Goal: Ask a question: Ask a question

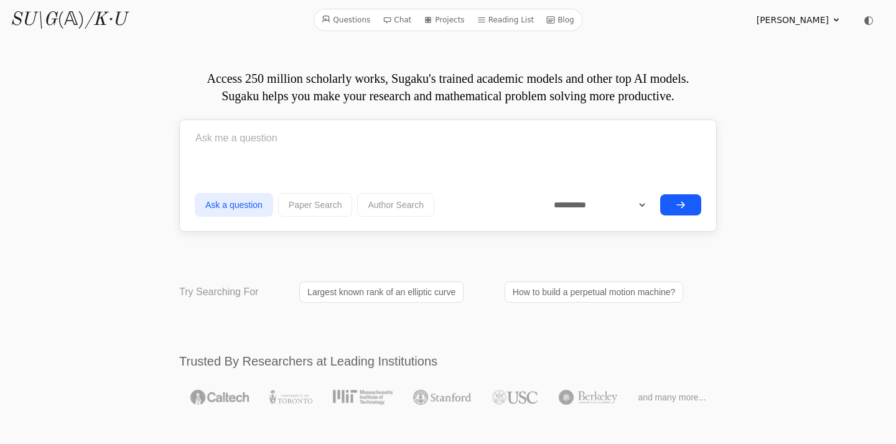
click at [325, 206] on button "Paper Search" at bounding box center [315, 205] width 75 height 24
click at [240, 200] on button "Ask a question" at bounding box center [234, 205] width 78 height 24
click at [279, 149] on input "text" at bounding box center [448, 138] width 507 height 31
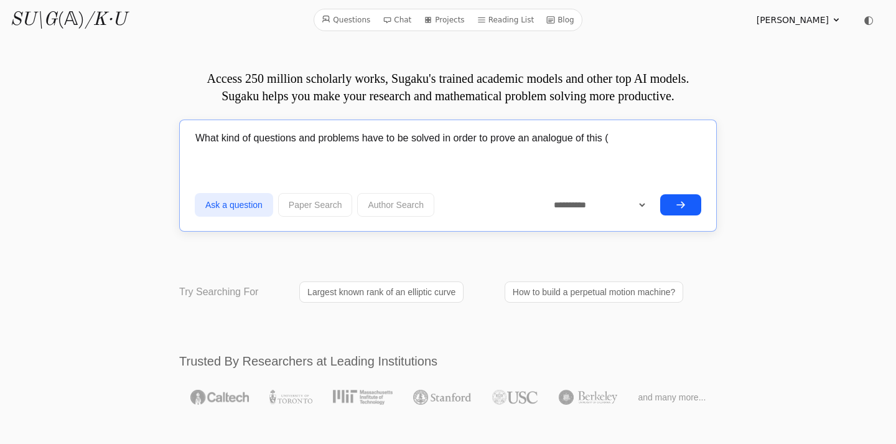
paste input "[URL][DOMAIN_NAME]"
type input "What kind of questions and problems have to be solved in order to prove an anal…"
click at [660, 194] on button "submit" at bounding box center [680, 204] width 41 height 21
type input "What kind of questions and problems have to be solved in order to prove an anal…"
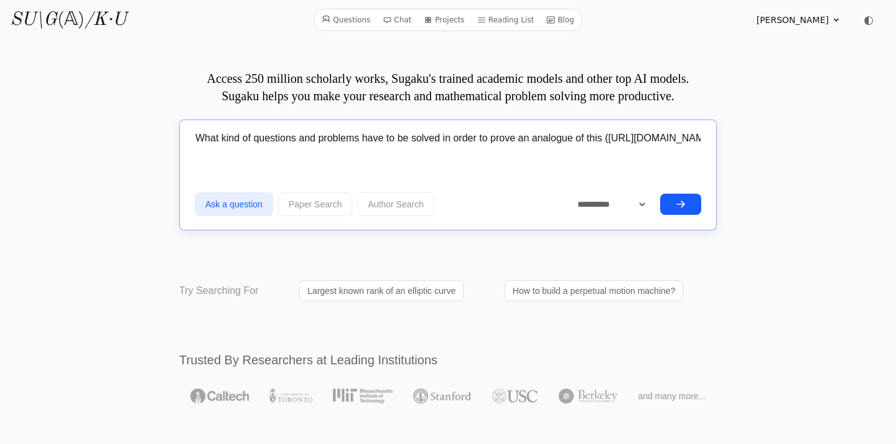
click at [314, 202] on button "Paper Search" at bounding box center [315, 204] width 75 height 24
click at [674, 206] on button "submit" at bounding box center [680, 204] width 41 height 21
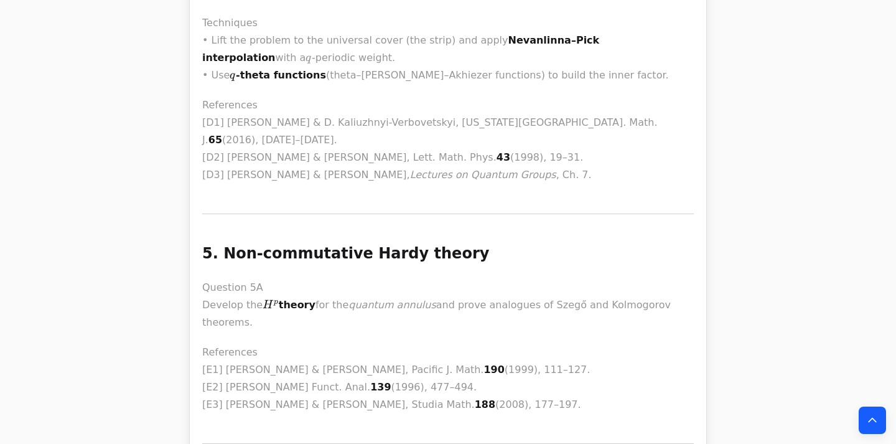
scroll to position [6127, 0]
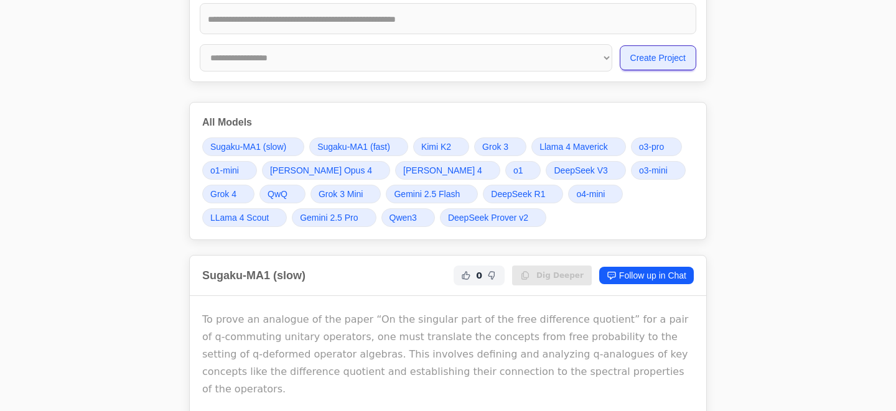
scroll to position [0, 0]
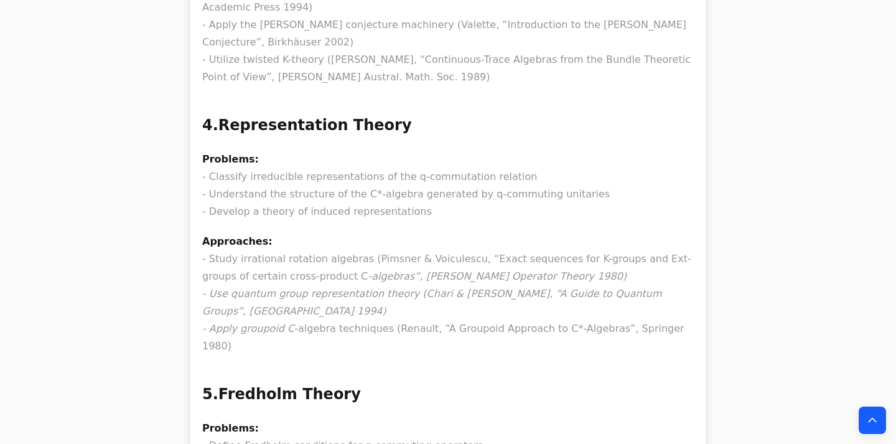
scroll to position [18138, 0]
